Goal: Task Accomplishment & Management: Use online tool/utility

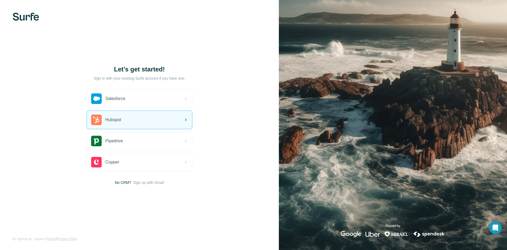
click at [143, 123] on div "Hubspot" at bounding box center [139, 120] width 105 height 18
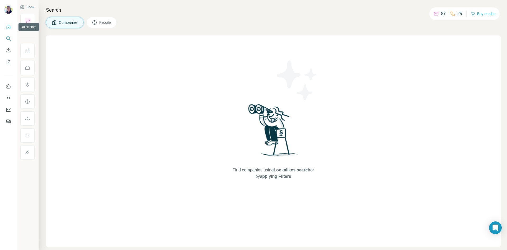
click at [10, 25] on icon "Quick start" at bounding box center [8, 26] width 5 height 5
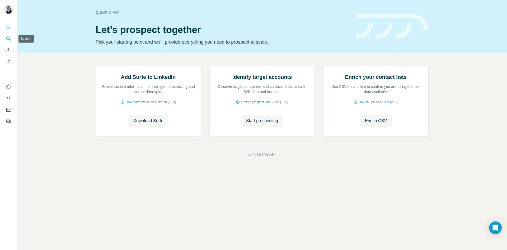
click at [10, 39] on icon "Search" at bounding box center [8, 38] width 5 height 5
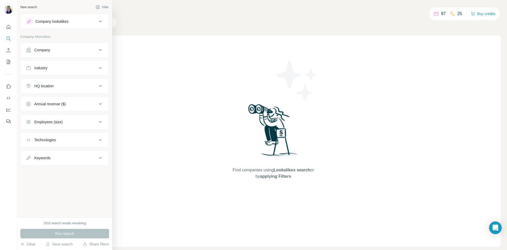
click at [45, 50] on div "Company" at bounding box center [42, 49] width 16 height 5
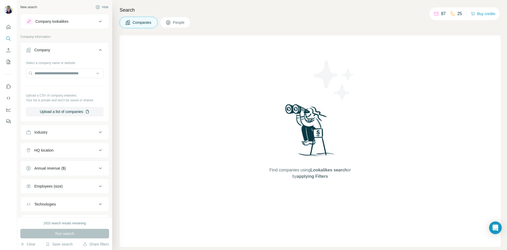
click at [81, 21] on div "Company lookalikes" at bounding box center [61, 21] width 71 height 6
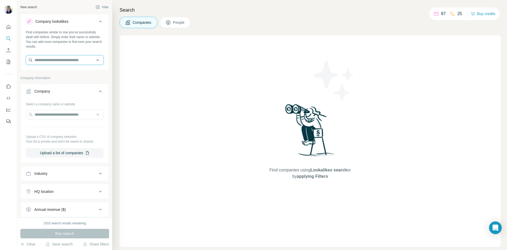
click at [64, 58] on input "text" at bounding box center [65, 60] width 78 height 10
click at [81, 39] on div "Find companies similar to one you've successfully dealt with before. Simply ent…" at bounding box center [65, 39] width 78 height 19
